Goal: Task Accomplishment & Management: Complete application form

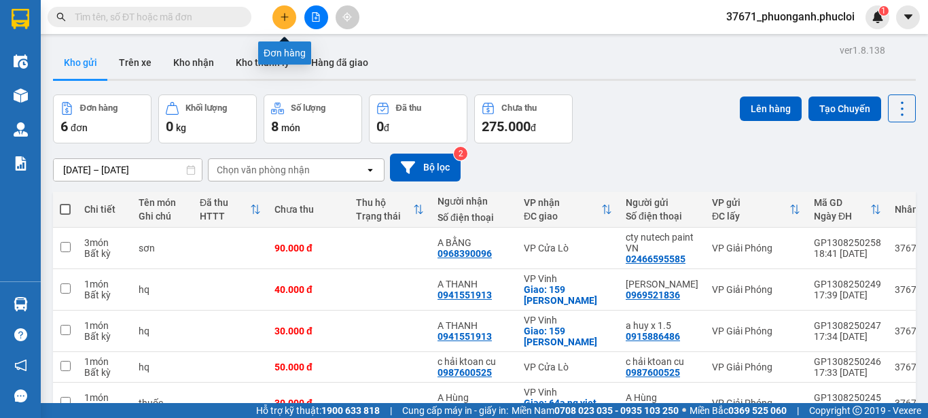
click at [286, 16] on icon "plus" at bounding box center [285, 17] width 10 height 10
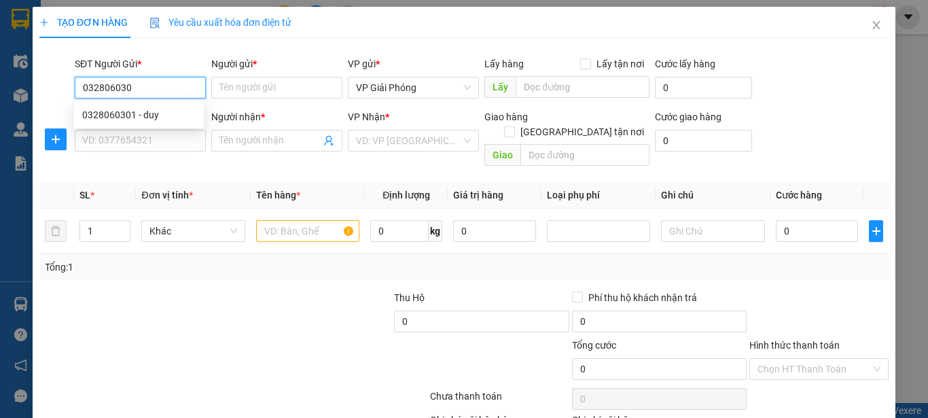
type input "0328060301"
click at [119, 115] on div "0328060301 - duy" at bounding box center [138, 114] width 113 height 15
type input "duy"
type input "0328060301"
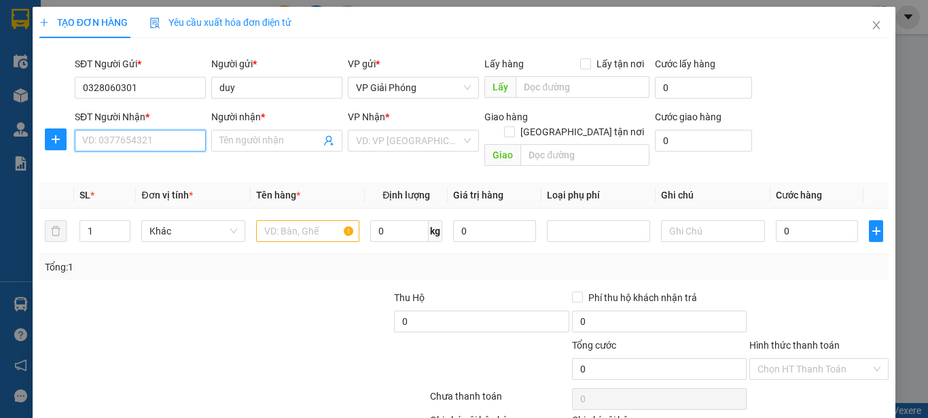
click at [170, 135] on input "SĐT Người Nhận *" at bounding box center [140, 141] width 131 height 22
click at [122, 173] on div "0914482300 - chị dung" at bounding box center [138, 167] width 113 height 15
type input "0914482300"
type input "chị dung"
checkbox input "true"
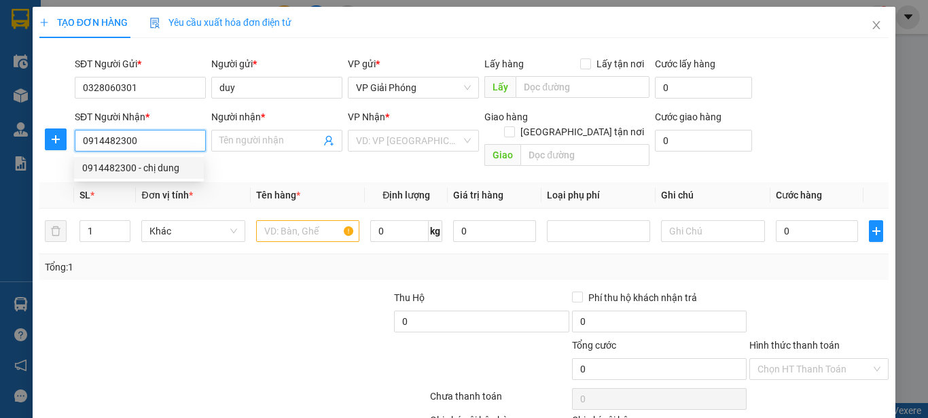
type input "nhà số 8 hẻm 18 ngõ 1 đường [PERSON_NAME]"
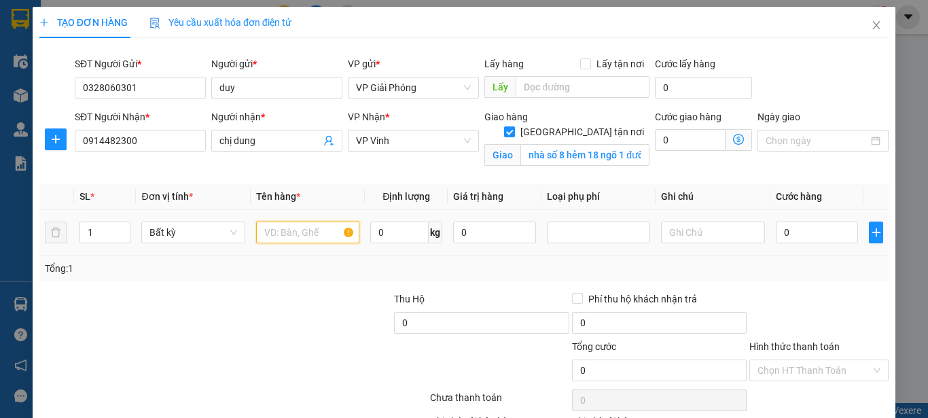
click at [295, 230] on input "text" at bounding box center [307, 232] width 103 height 22
type input "qa"
click at [796, 230] on input "0" at bounding box center [817, 232] width 83 height 22
type input "4"
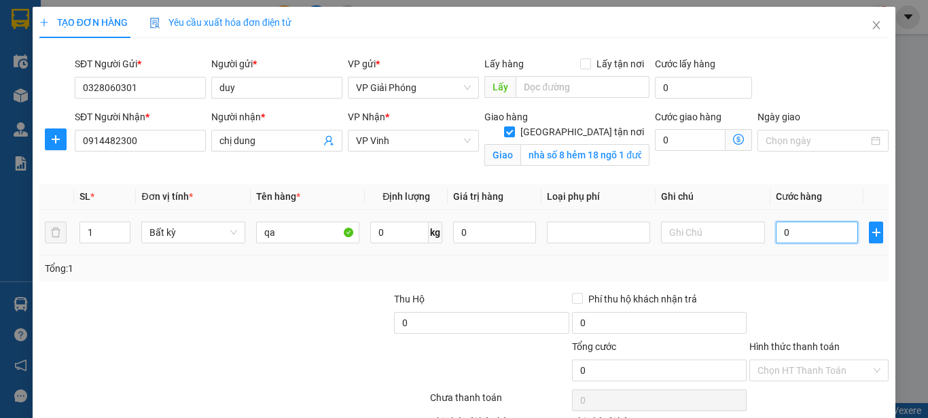
type input "4"
type input "40"
type input "400"
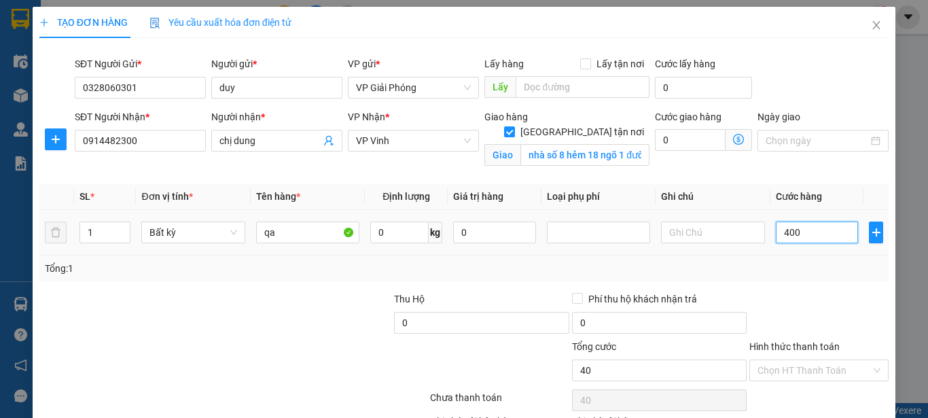
type input "400"
type input "4.000"
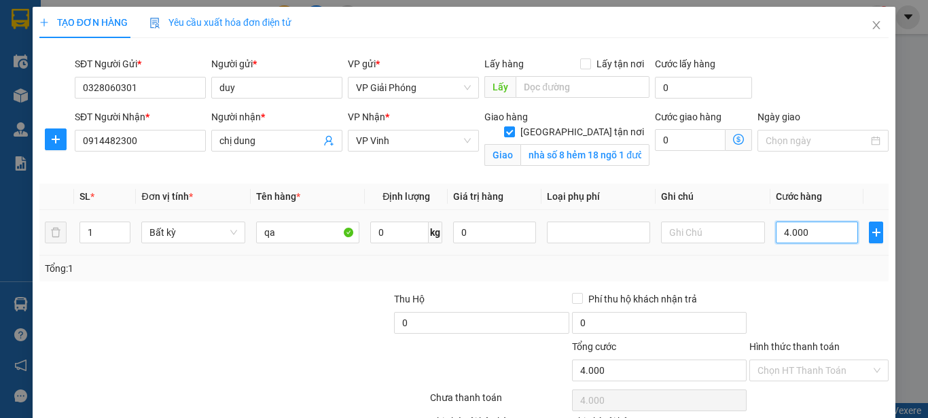
type input "40.000"
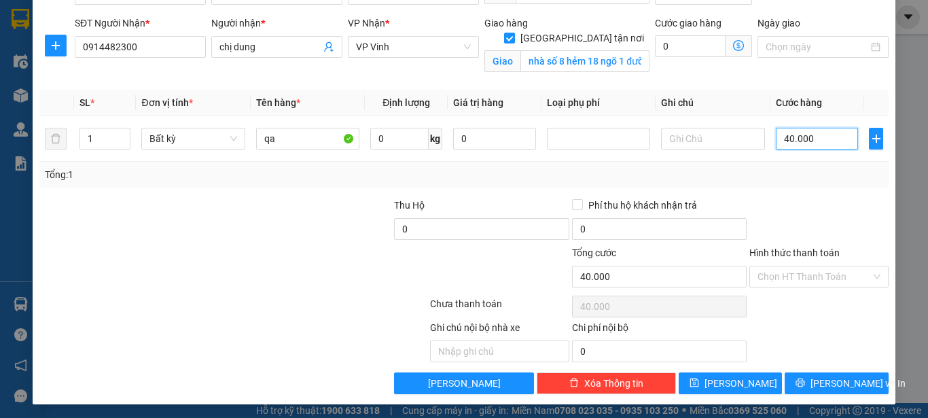
scroll to position [96, 0]
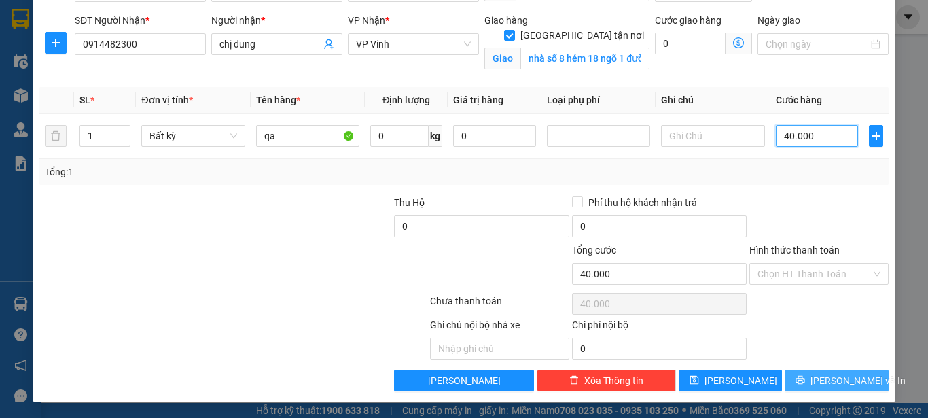
type input "40.000"
click at [804, 378] on icon "printer" at bounding box center [801, 380] width 10 height 10
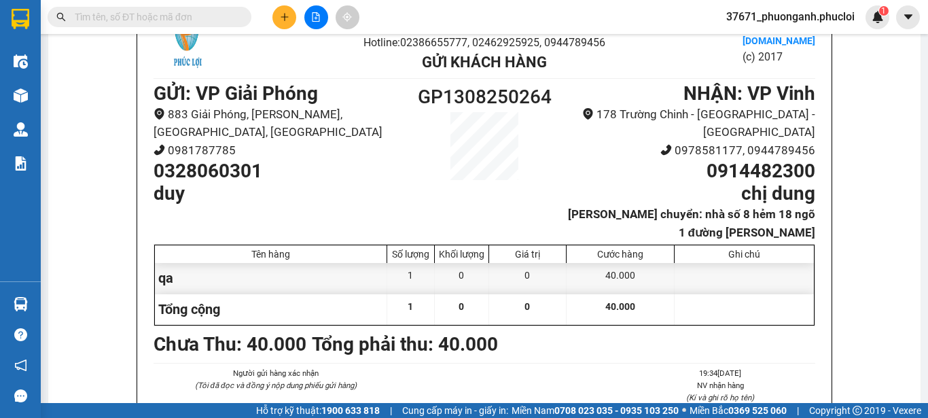
scroll to position [34, 0]
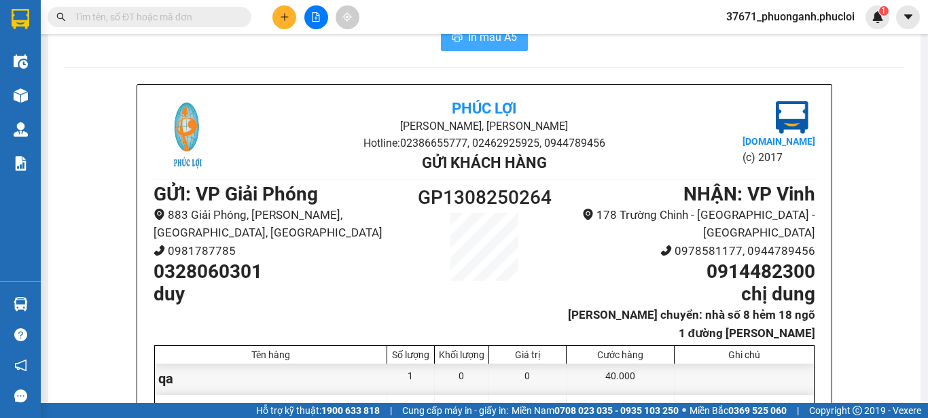
click at [474, 45] on span "In mẫu A5" at bounding box center [492, 37] width 49 height 17
